Goal: Find specific page/section: Find specific page/section

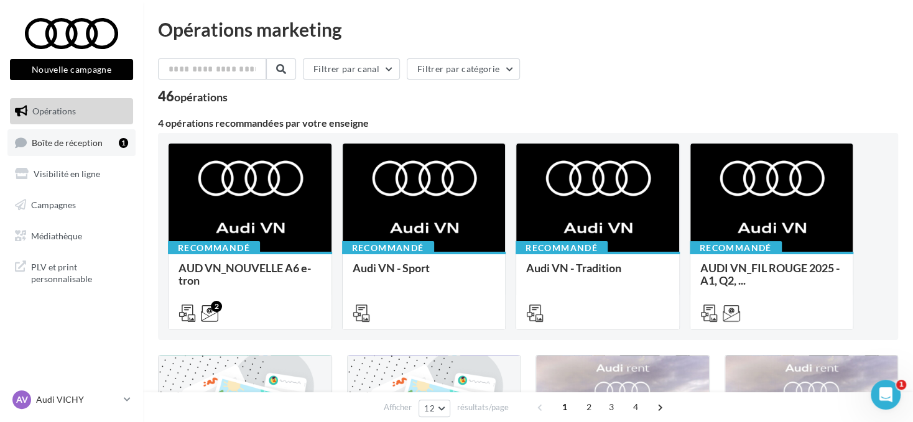
click at [72, 137] on span "Boîte de réception" at bounding box center [67, 142] width 71 height 11
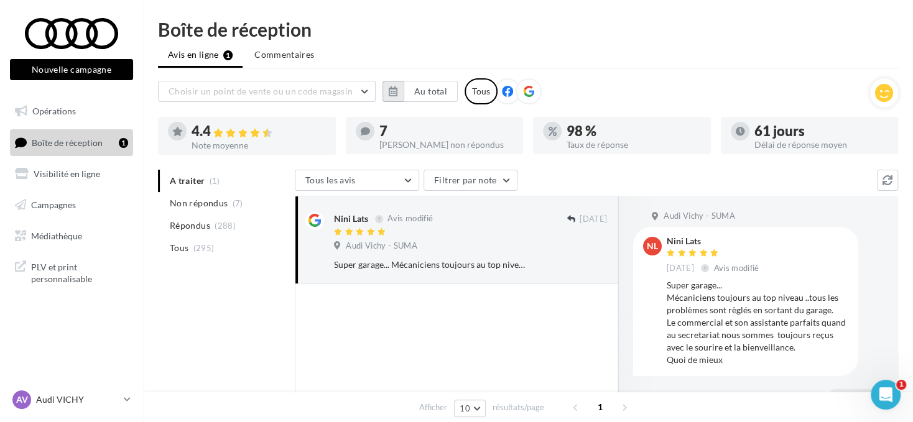
click at [391, 95] on button "button" at bounding box center [393, 91] width 21 height 21
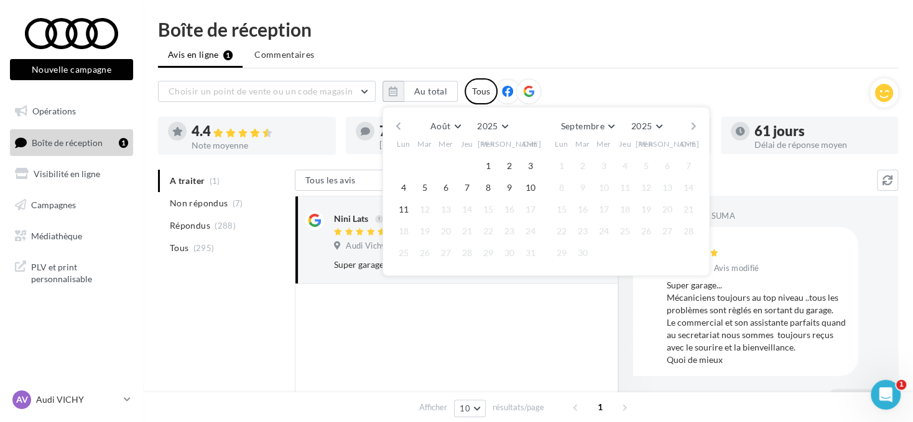
click at [397, 119] on button "button" at bounding box center [398, 126] width 11 height 17
click at [425, 165] on button "1" at bounding box center [425, 166] width 19 height 19
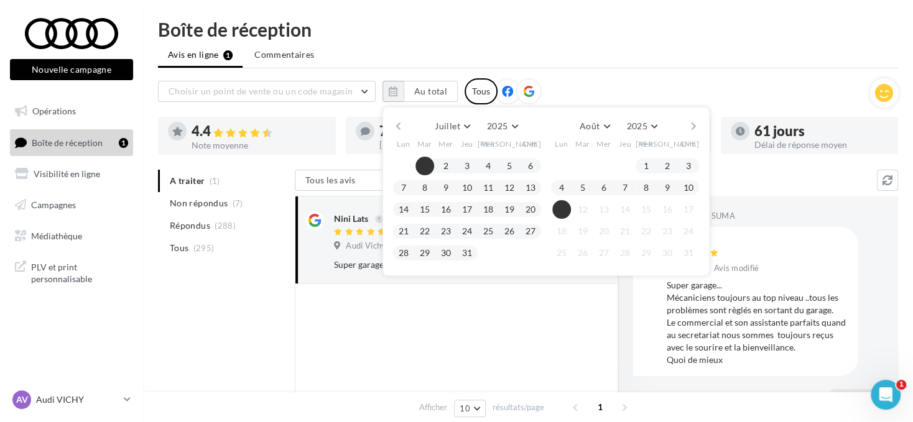
click at [566, 210] on button "11" at bounding box center [562, 209] width 19 height 19
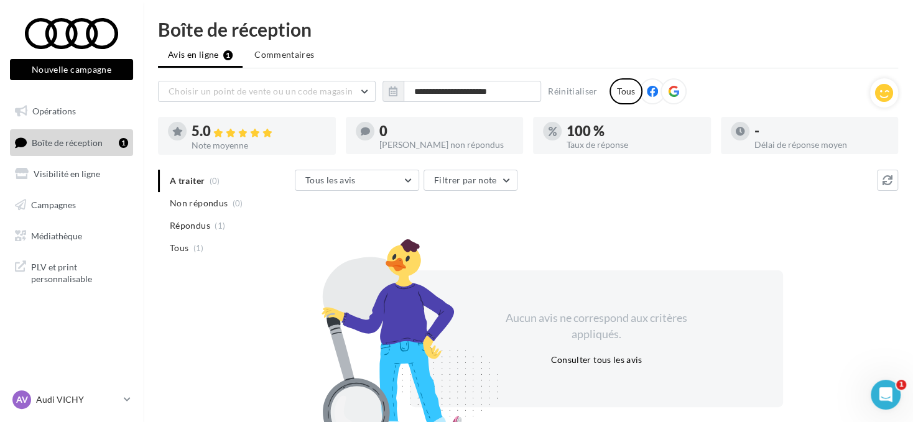
click at [672, 81] on div at bounding box center [674, 91] width 26 height 26
click at [398, 78] on div "**********" at bounding box center [514, 91] width 712 height 26
click at [398, 90] on icon "button" at bounding box center [393, 91] width 9 height 10
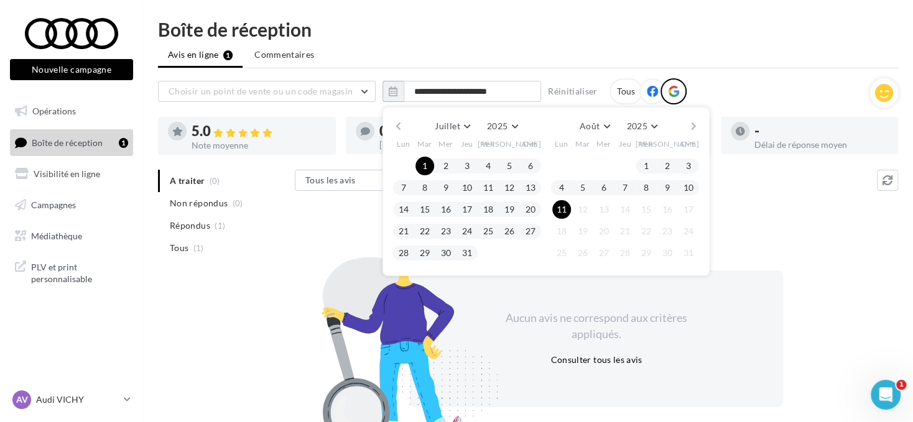
click at [402, 121] on button "button" at bounding box center [398, 126] width 11 height 17
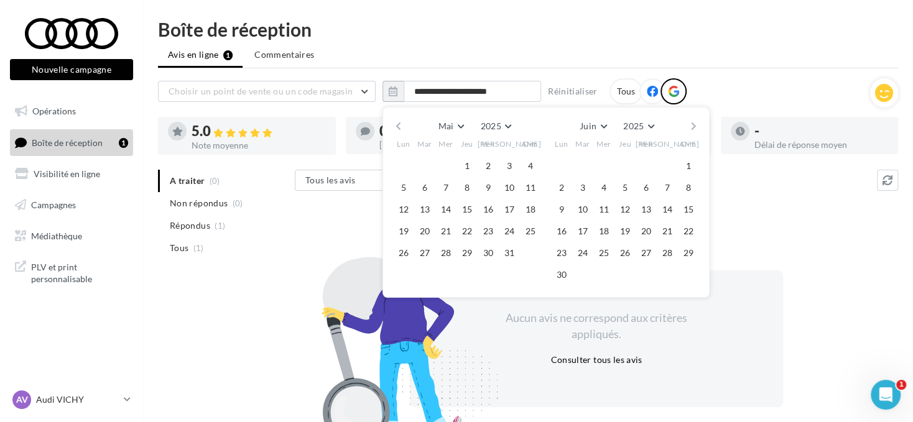
click at [403, 121] on button "button" at bounding box center [398, 126] width 11 height 17
drag, startPoint x: 422, startPoint y: 162, endPoint x: 455, endPoint y: 167, distance: 33.3
click at [424, 164] on button "1" at bounding box center [425, 166] width 19 height 19
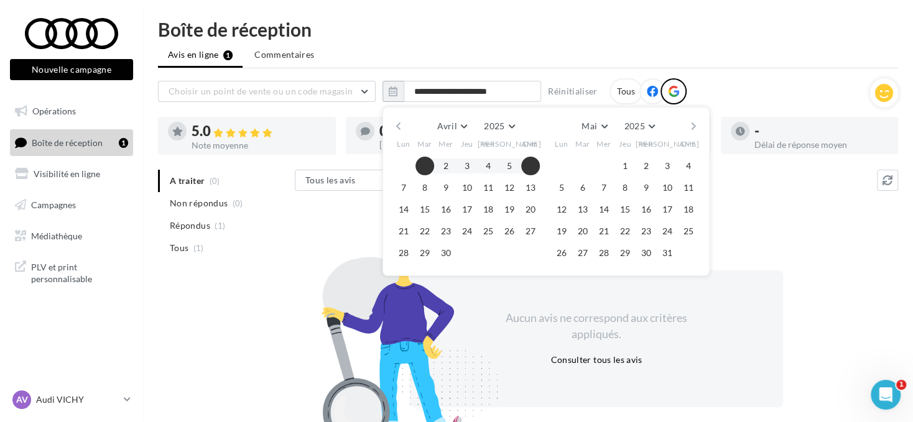
click at [693, 123] on button "button" at bounding box center [694, 126] width 11 height 17
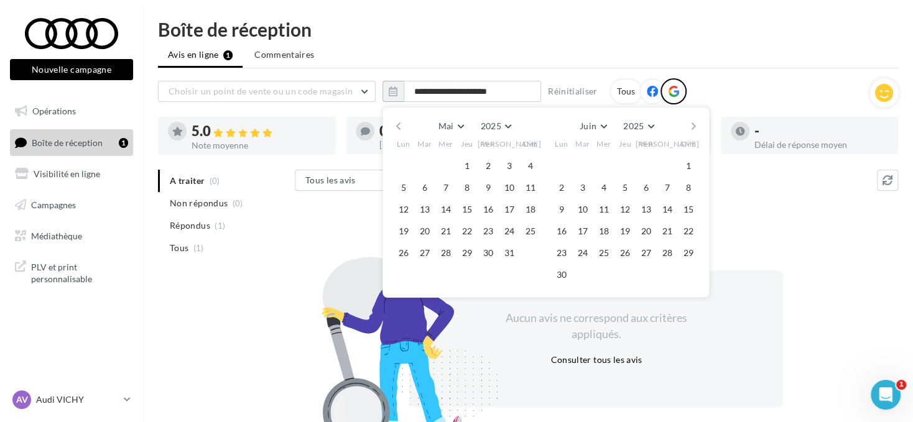
click at [693, 123] on button "button" at bounding box center [694, 126] width 11 height 17
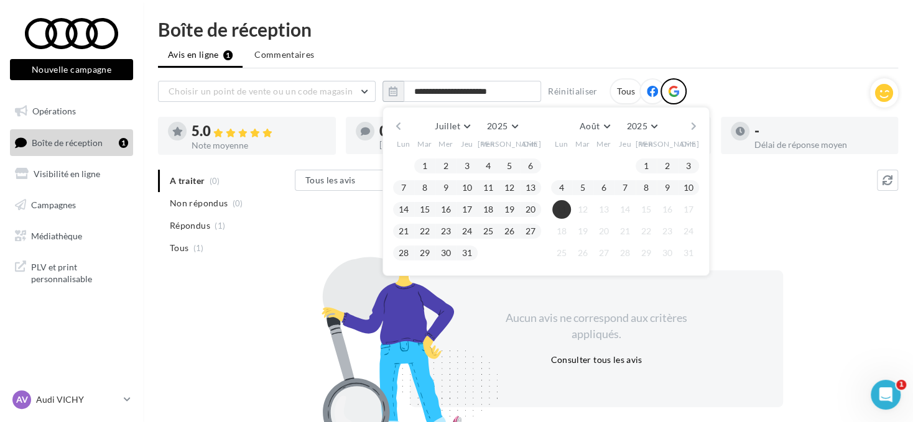
click at [563, 208] on button "11" at bounding box center [562, 209] width 19 height 19
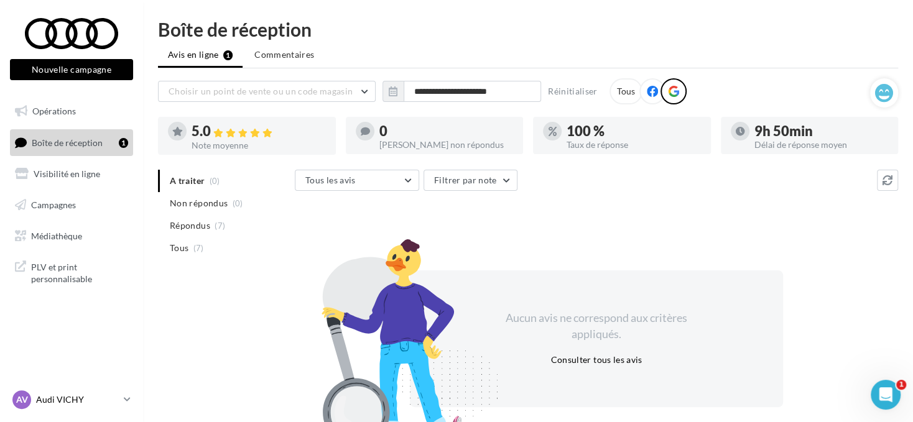
click at [70, 404] on p "Audi VICHY" at bounding box center [77, 400] width 83 height 12
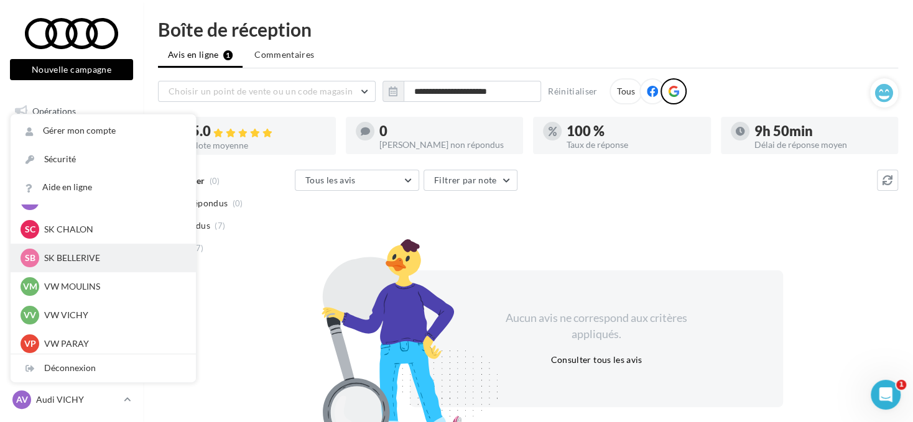
scroll to position [311, 0]
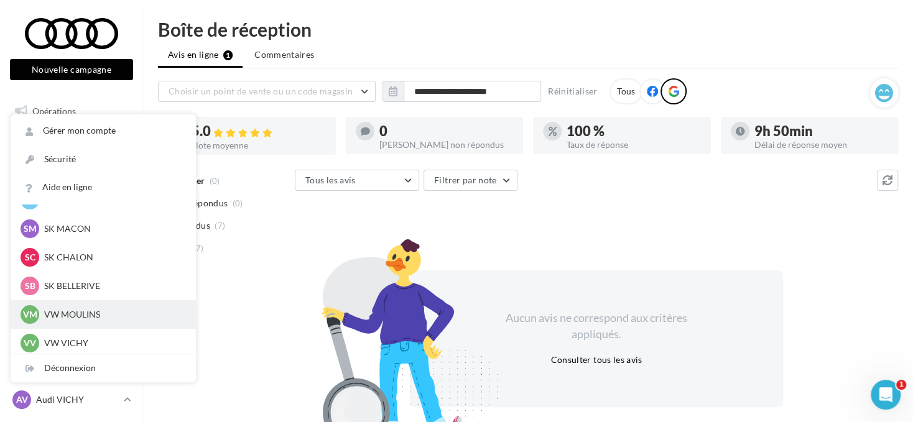
click at [109, 308] on div "VM VW MOULINS vw-toul-dup" at bounding box center [104, 315] width 166 height 19
